Goal: Navigation & Orientation: Find specific page/section

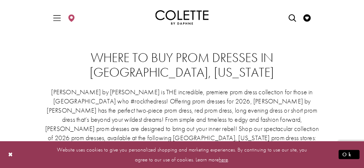
click at [0, 0] on span "A-LINE DRESSES" at bounding box center [0, 0] width 0 height 0
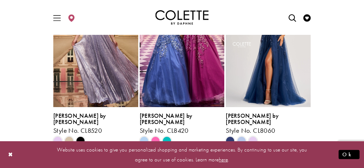
scroll to position [98, 0]
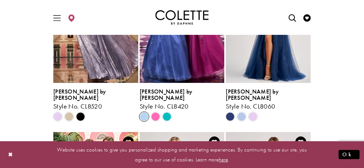
click at [149, 121] on span "Product List" at bounding box center [144, 117] width 9 height 9
click at [171, 121] on span "Product List" at bounding box center [167, 117] width 9 height 9
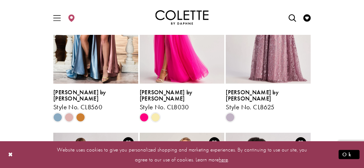
scroll to position [343, 0]
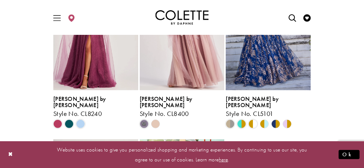
scroll to position [637, 0]
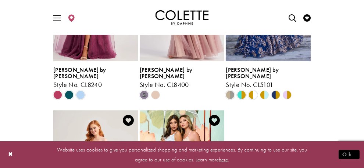
click at [156, 62] on img "Visit Colette by Daphne Style No. CL8400 Page" at bounding box center [182, 0] width 85 height 124
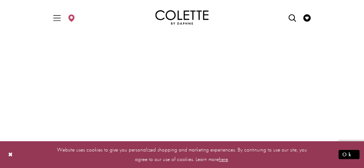
scroll to position [196, 0]
click at [0, 0] on span "Find a store" at bounding box center [0, 0] width 0 height 0
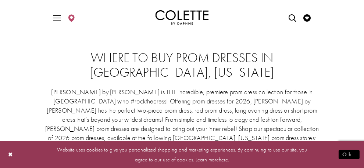
click at [0, 0] on span "Find a store" at bounding box center [0, 0] width 0 height 0
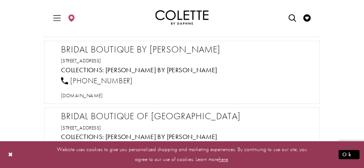
scroll to position [2583, 0]
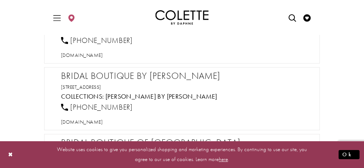
click at [0, 0] on span "Find a store" at bounding box center [0, 0] width 0 height 0
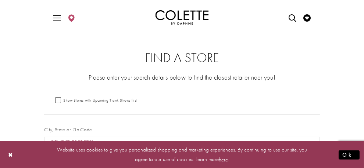
click at [68, 137] on input "City, State, or ZIP Code" at bounding box center [182, 144] width 276 height 15
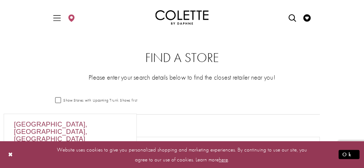
click at [58, 124] on div "[GEOGRAPHIC_DATA], [GEOGRAPHIC_DATA], [GEOGRAPHIC_DATA]" at bounding box center [70, 131] width 132 height 35
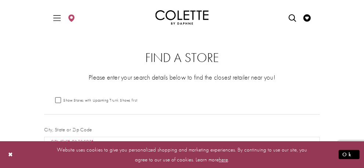
type input "**********"
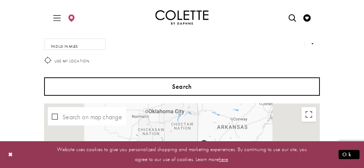
scroll to position [98, 0]
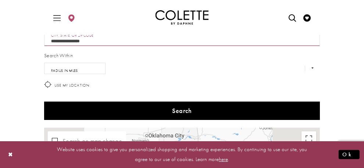
drag, startPoint x: 101, startPoint y: 113, endPoint x: 50, endPoint y: 111, distance: 51.2
copy link "[PERSON_NAME] by [PERSON_NAME]"
